Goal: Information Seeking & Learning: Learn about a topic

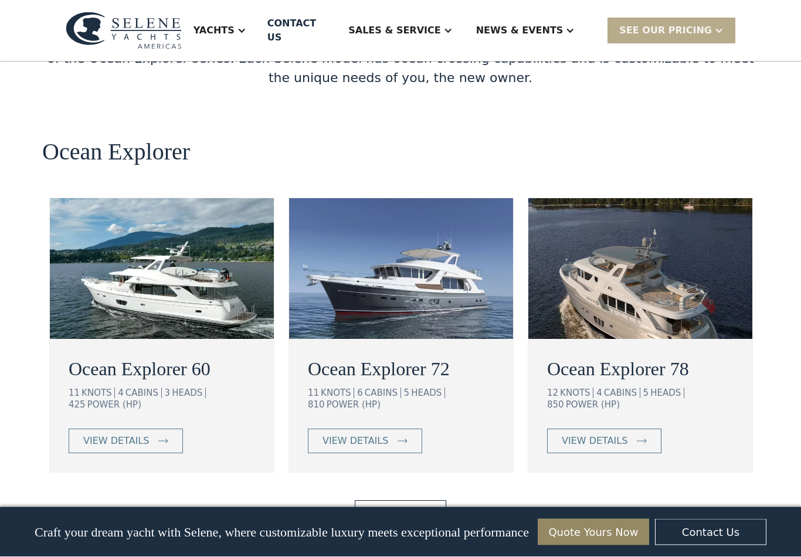
scroll to position [2057, 0]
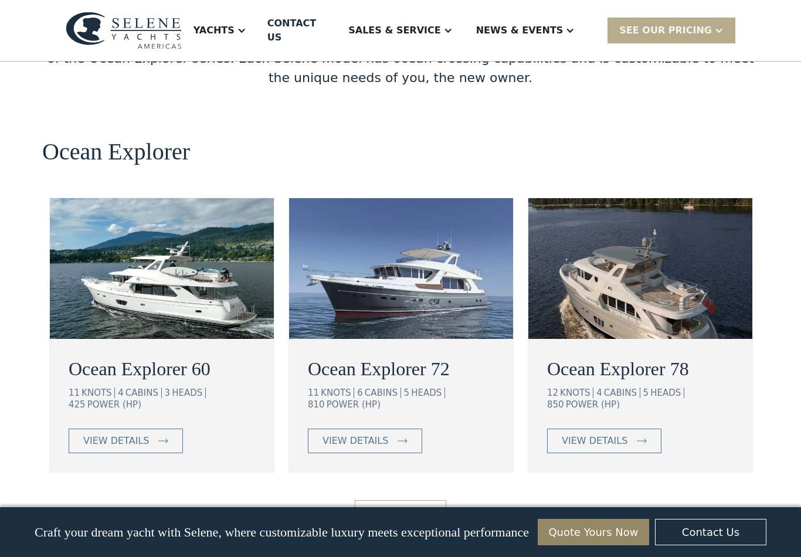
click at [410, 500] on link "View More" at bounding box center [400, 512] width 91 height 25
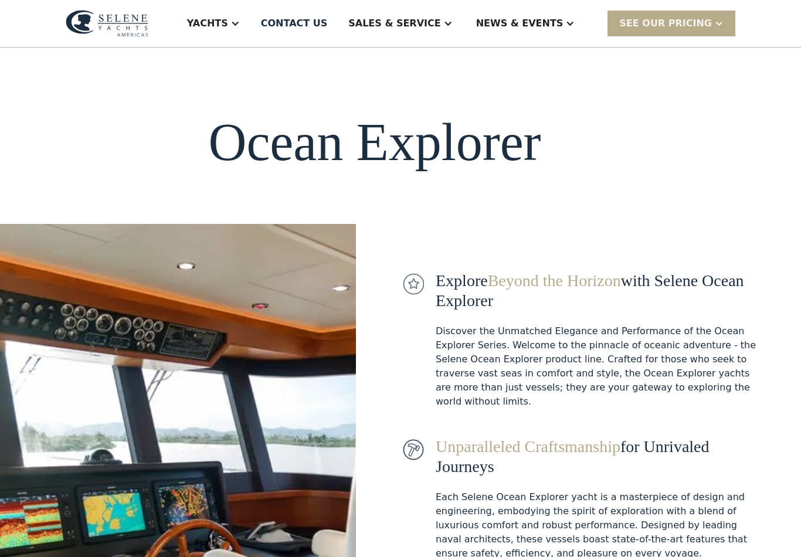
click at [228, 26] on div "Yachts" at bounding box center [207, 23] width 41 height 14
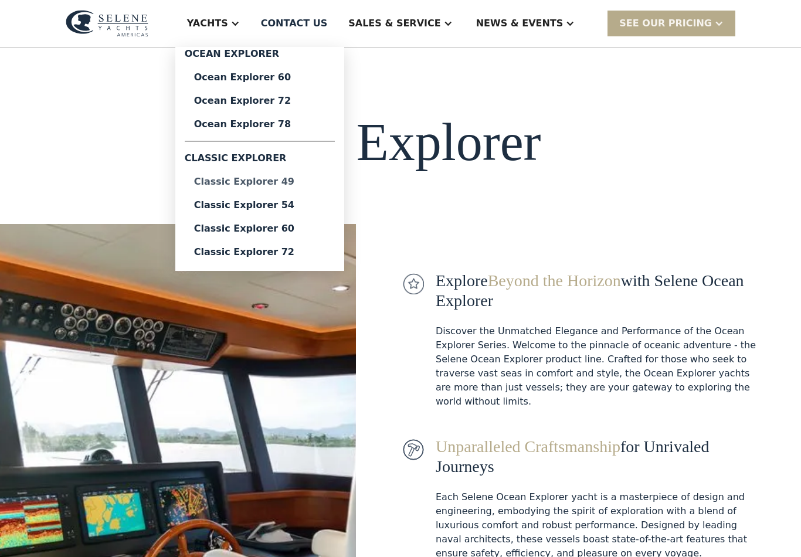
click at [295, 184] on div "Classic Explorer 49" at bounding box center [259, 181] width 131 height 9
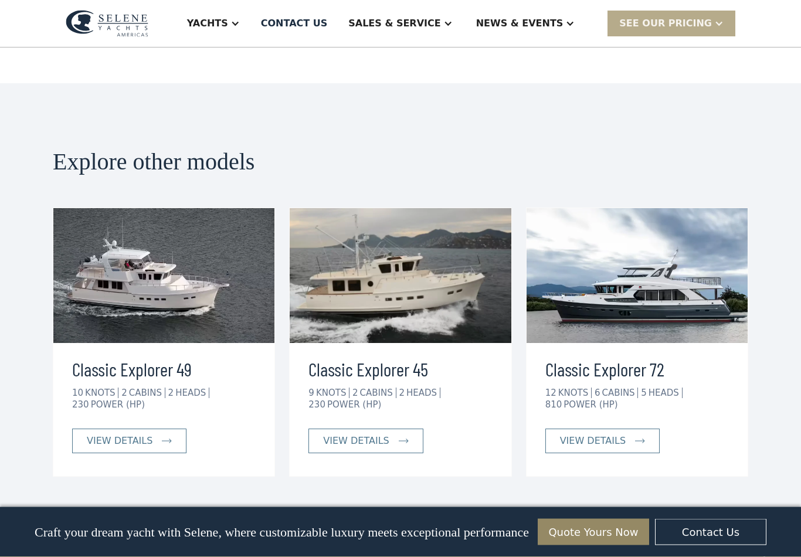
scroll to position [2583, 0]
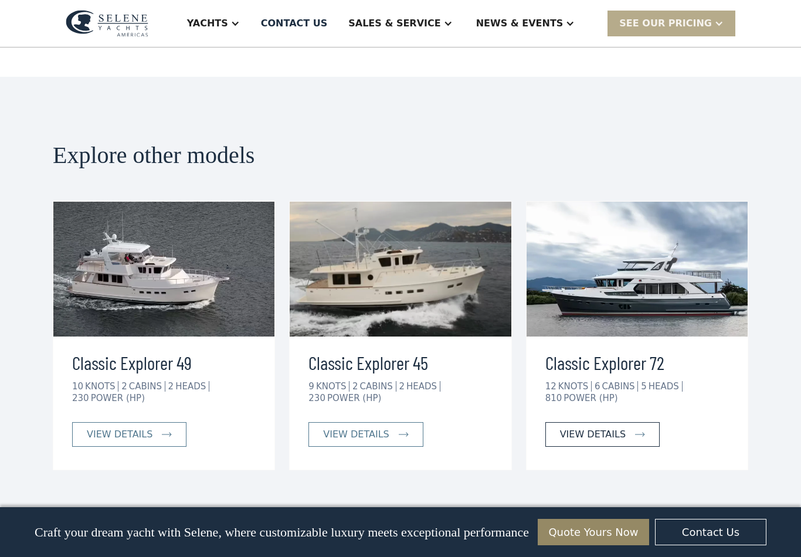
click at [567, 428] on div "view details" at bounding box center [593, 435] width 66 height 14
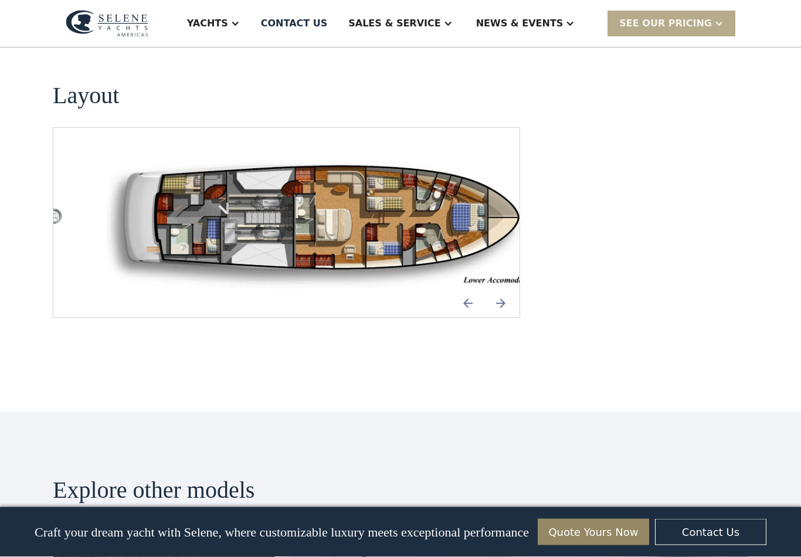
scroll to position [1587, 0]
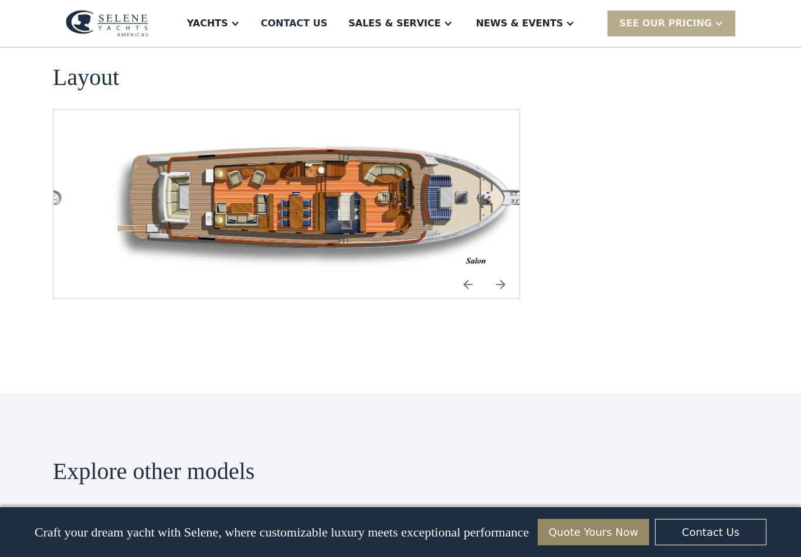
click at [472, 270] on img "Previous slide" at bounding box center [468, 284] width 28 height 28
click at [504, 270] on img "Next slide" at bounding box center [501, 284] width 28 height 28
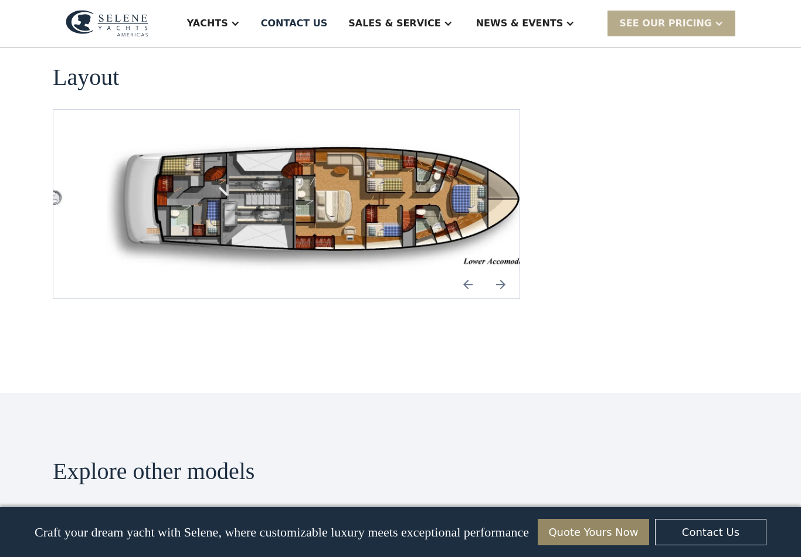
click at [468, 270] on img "Previous slide" at bounding box center [468, 284] width 28 height 28
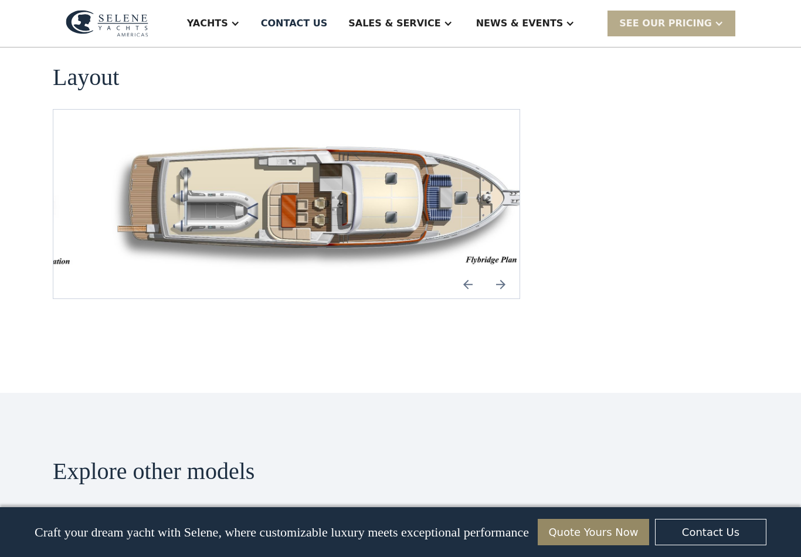
click at [472, 270] on img "Previous slide" at bounding box center [468, 284] width 28 height 28
click at [471, 270] on img "Previous slide" at bounding box center [468, 284] width 28 height 28
click at [470, 270] on img "Previous slide" at bounding box center [468, 284] width 28 height 28
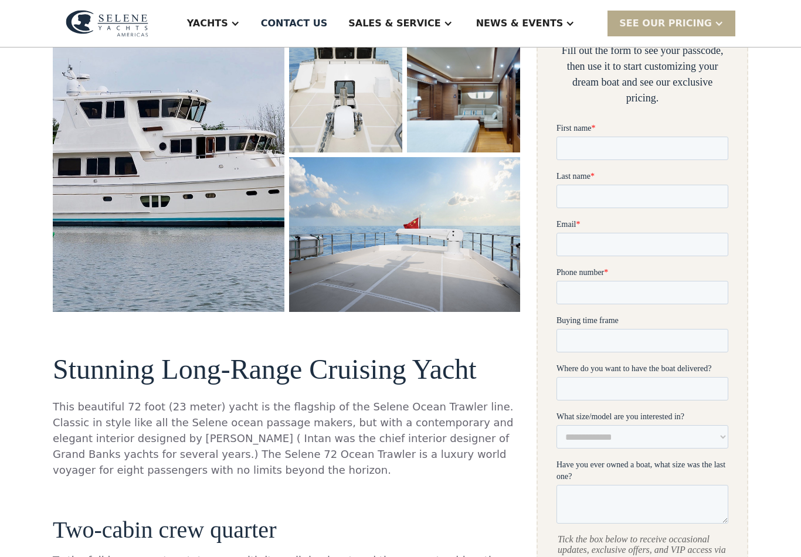
scroll to position [0, 0]
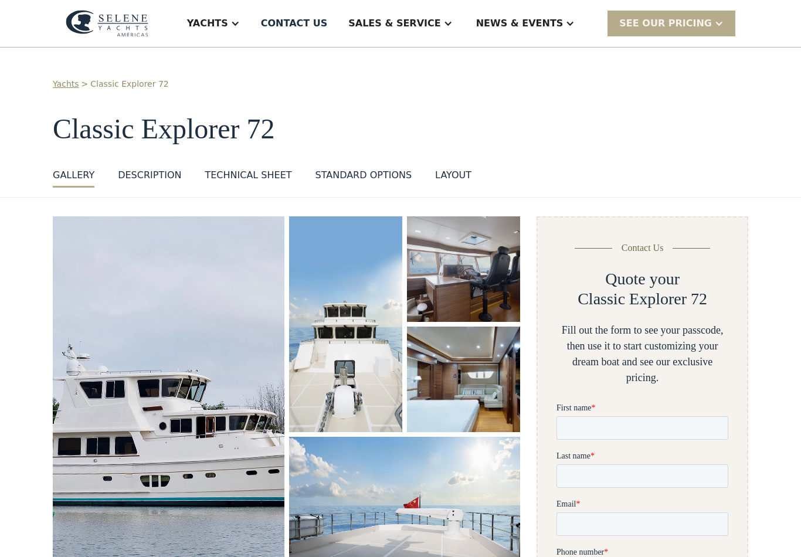
click at [228, 28] on div "Yachts" at bounding box center [207, 23] width 41 height 14
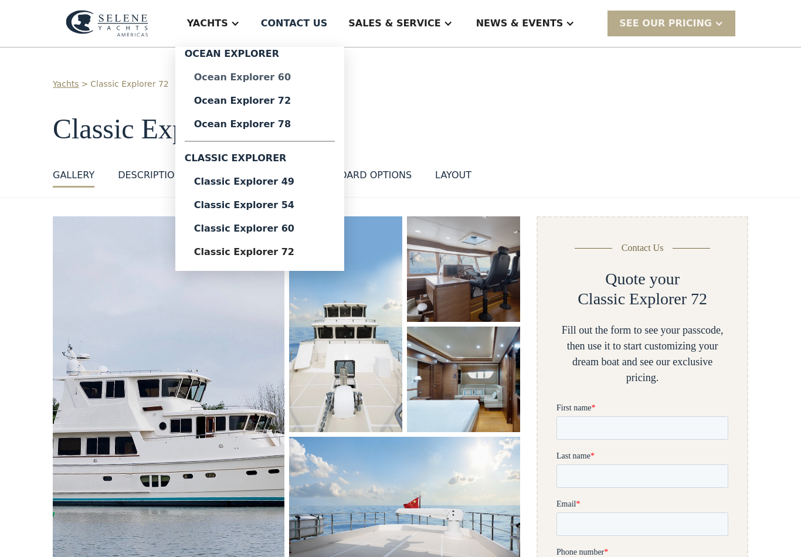
click at [278, 80] on div "Ocean Explorer 60" at bounding box center [259, 77] width 131 height 9
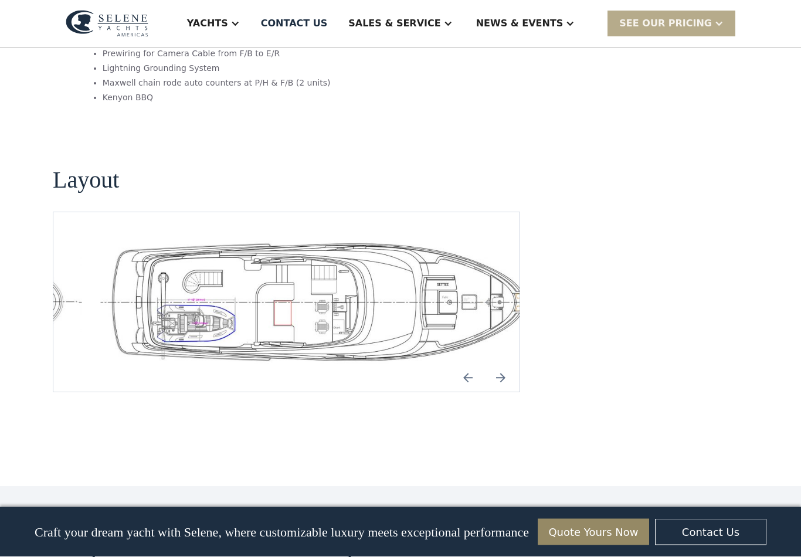
scroll to position [2505, 0]
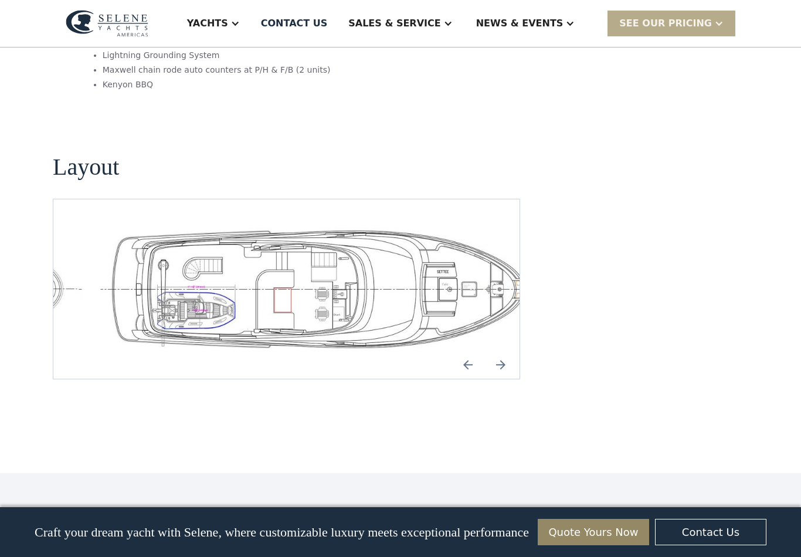
click at [473, 351] on img "Previous slide" at bounding box center [468, 365] width 28 height 28
click at [470, 351] on img "Previous slide" at bounding box center [468, 365] width 28 height 28
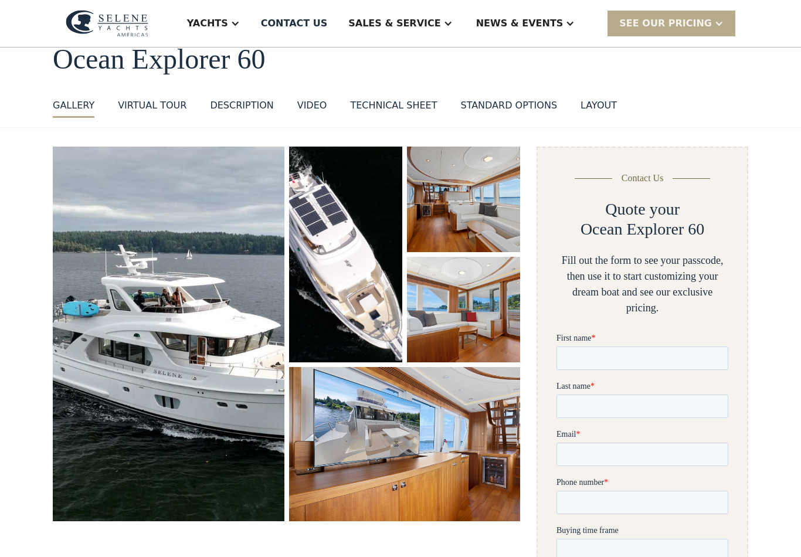
scroll to position [0, 0]
